Goal: Task Accomplishment & Management: Use online tool/utility

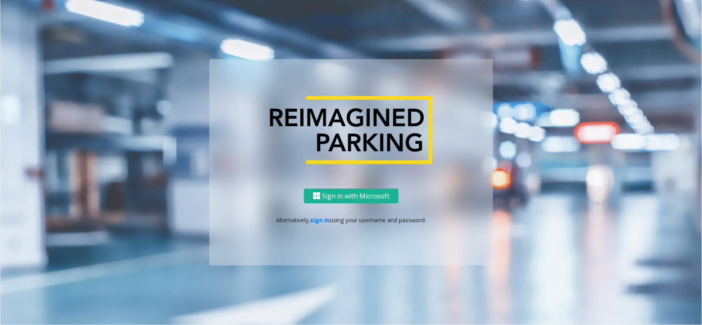
click at [324, 230] on div "Sign in with Microsoft Alternatively, sign in using your username and password." at bounding box center [351, 227] width 284 height 77
click at [321, 220] on link "sign in" at bounding box center [320, 221] width 20 height 8
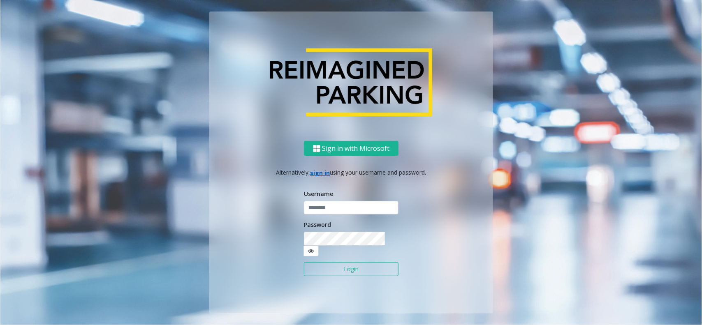
click at [324, 215] on input "text" at bounding box center [351, 208] width 95 height 14
type input "**********"
click at [331, 262] on button "Login" at bounding box center [351, 269] width 95 height 14
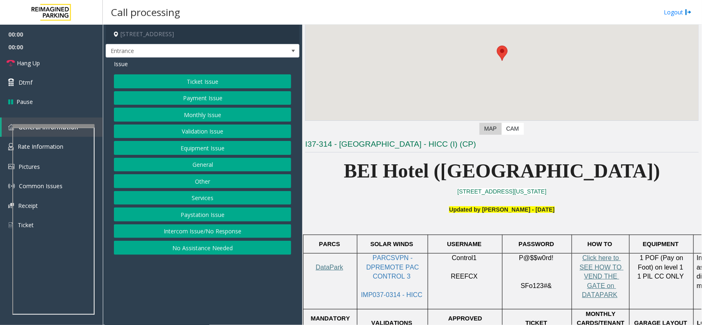
scroll to position [257, 0]
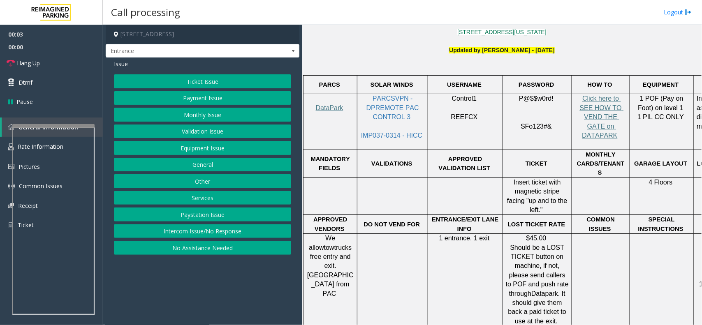
click at [223, 249] on button "No Assistance Needed" at bounding box center [202, 248] width 177 height 14
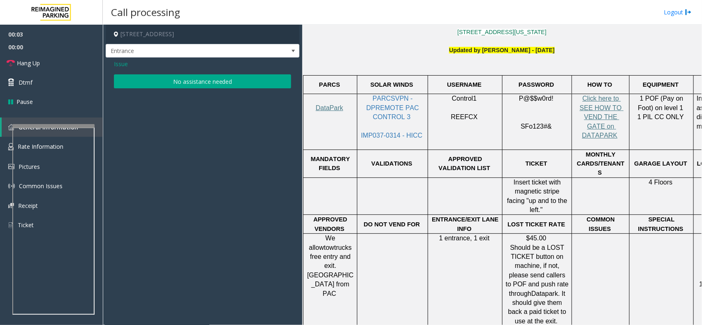
click at [192, 87] on button "No assistance needed" at bounding box center [202, 81] width 177 height 14
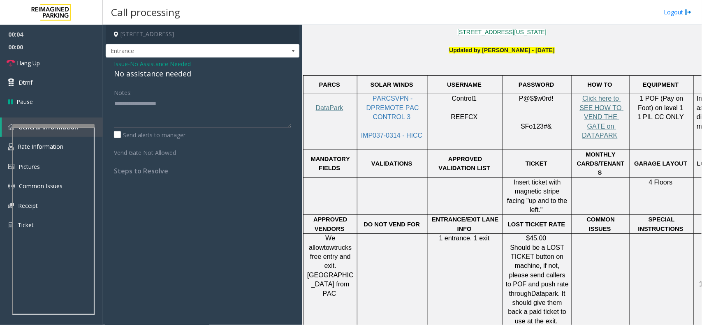
click at [148, 68] on div "No assistance needed" at bounding box center [202, 73] width 177 height 11
click at [148, 69] on div "No assistance needed" at bounding box center [202, 73] width 177 height 11
click at [154, 74] on div "No assistance needed" at bounding box center [202, 73] width 177 height 11
click at [167, 77] on div "No assistance needed" at bounding box center [202, 73] width 177 height 11
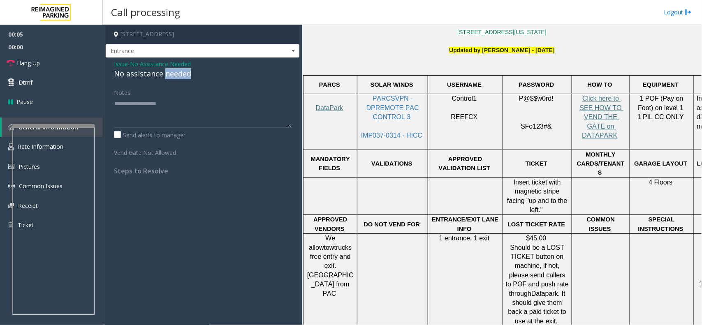
click at [167, 77] on div "No assistance needed" at bounding box center [202, 73] width 177 height 11
click at [171, 76] on div "No assistance needed" at bounding box center [202, 73] width 177 height 11
type textarea "**********"
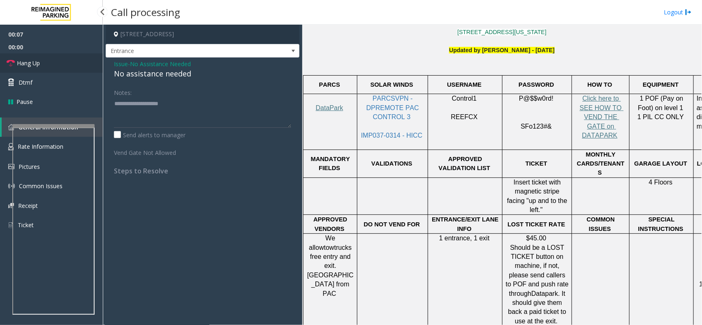
click at [67, 72] on link "Hang Up" at bounding box center [51, 62] width 103 height 19
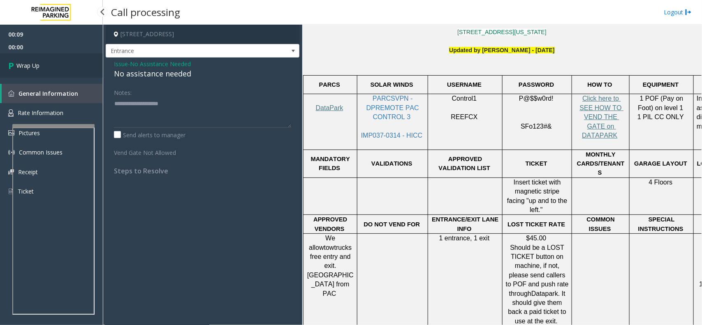
click at [69, 68] on link "Wrap Up" at bounding box center [51, 65] width 103 height 24
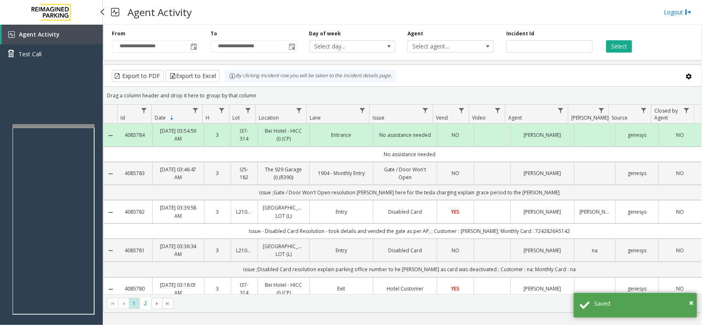
click at [73, 123] on div "Agent Activity Test Call" at bounding box center [51, 187] width 103 height 325
click at [73, 115] on app-root "**********" at bounding box center [351, 162] width 702 height 325
